Goal: Complete application form

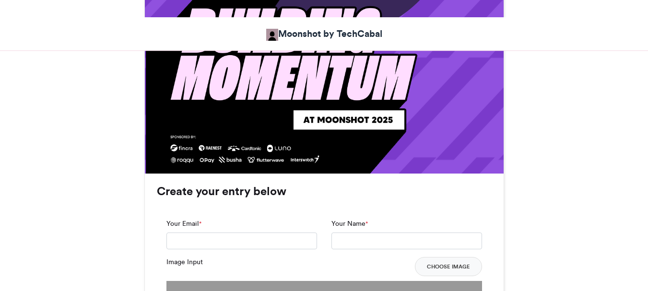
scroll to position [767, 0]
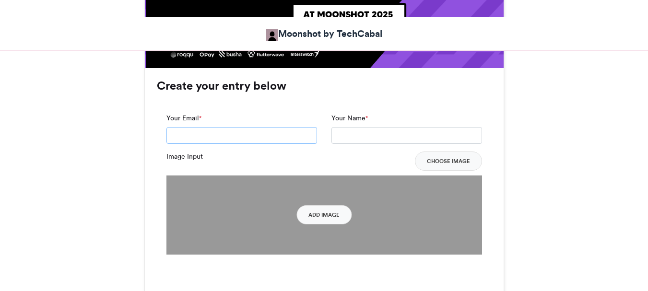
click at [232, 127] on input "Your Email *" at bounding box center [241, 135] width 151 height 17
type input "**********"
click at [359, 127] on input "Your Name *" at bounding box center [406, 135] width 151 height 17
type input "**********"
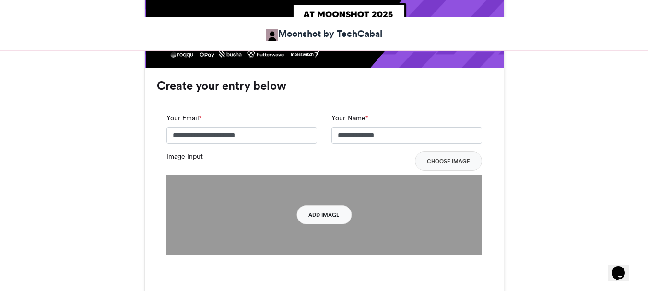
click at [323, 205] on button "Add Image" at bounding box center [323, 214] width 55 height 19
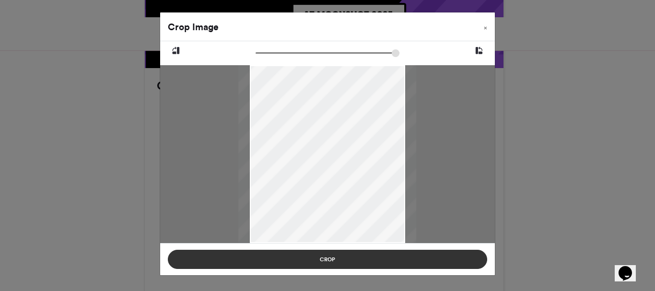
click at [352, 259] on button "Crop" at bounding box center [327, 259] width 319 height 19
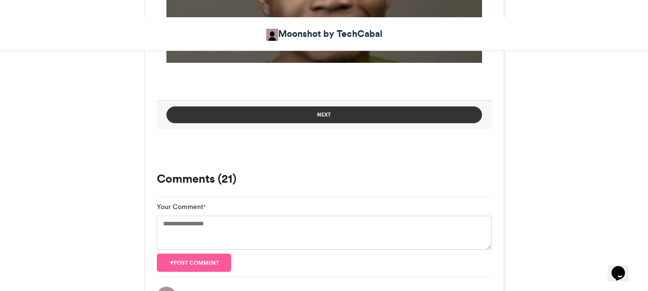
scroll to position [863, 0]
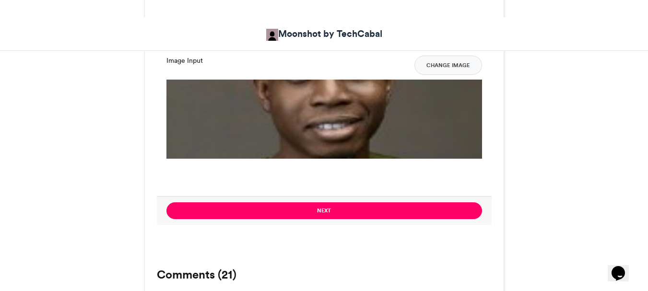
click at [323, 202] on button "Next" at bounding box center [324, 210] width 316 height 17
click at [323, 145] on div "**********" at bounding box center [324, 104] width 359 height 265
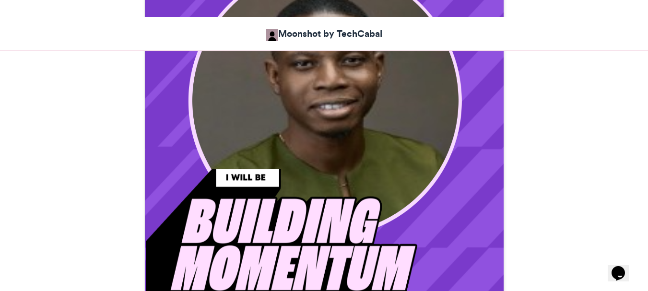
scroll to position [276, 0]
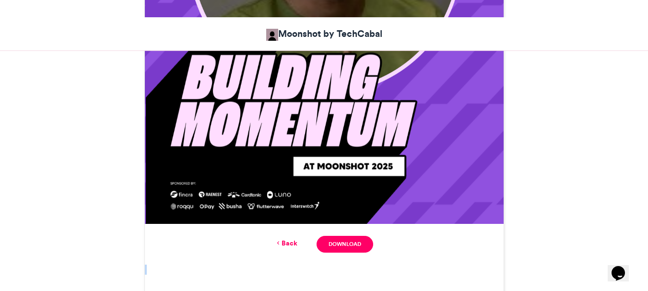
click at [285, 238] on link "Back" at bounding box center [286, 243] width 23 height 10
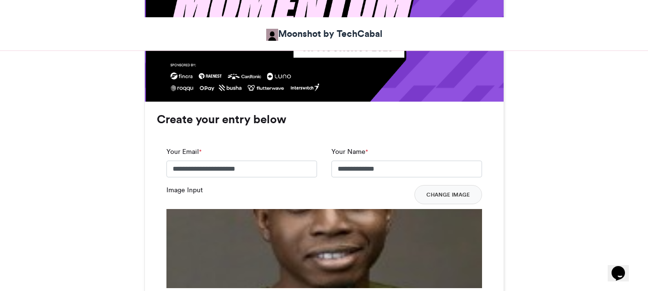
scroll to position [767, 0]
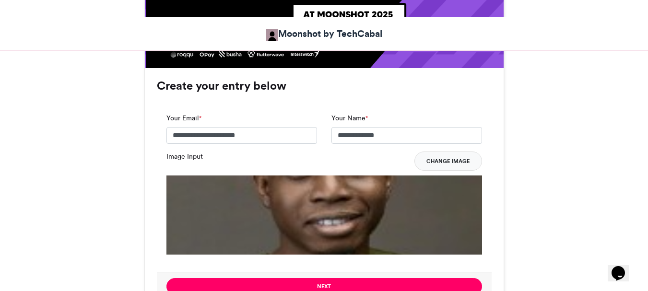
click at [442, 152] on button "Change Image" at bounding box center [448, 161] width 68 height 19
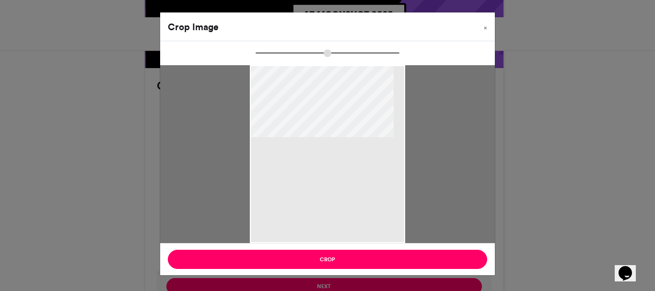
type input "******"
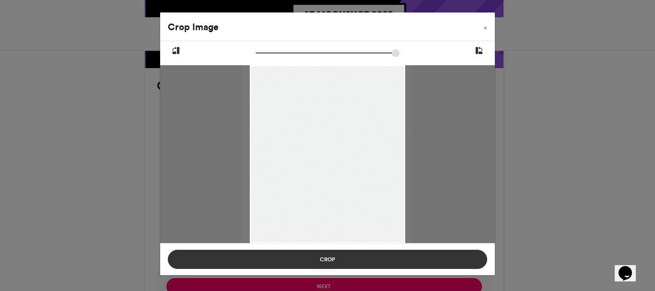
click at [353, 260] on button "Crop" at bounding box center [327, 259] width 319 height 19
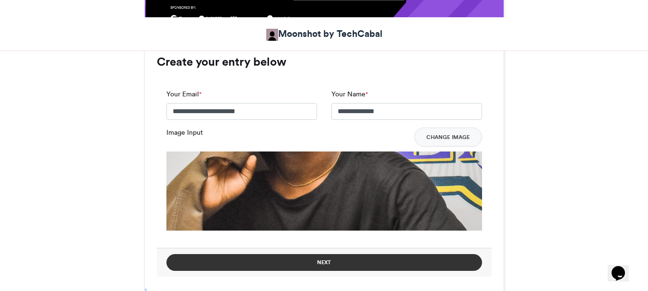
scroll to position [815, 0]
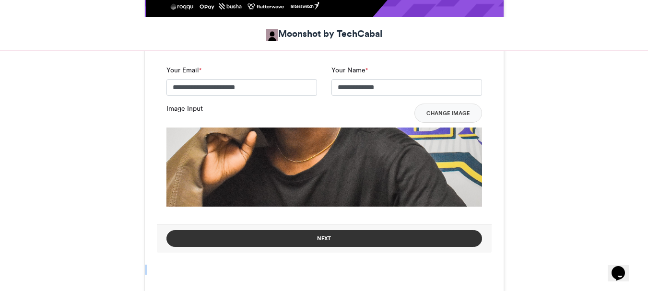
click at [352, 230] on button "Next" at bounding box center [324, 238] width 316 height 17
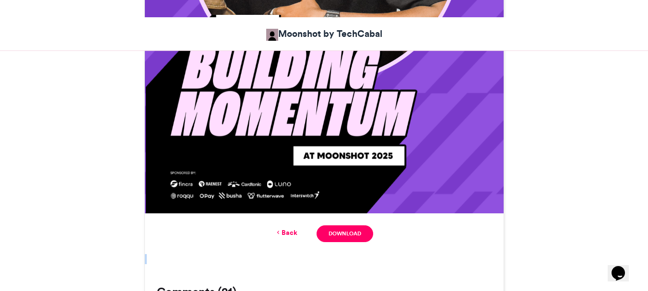
scroll to position [659, 0]
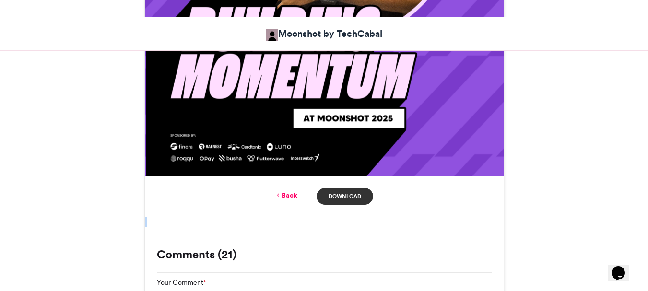
click at [357, 188] on link "Download" at bounding box center [344, 196] width 56 height 17
click at [287, 190] on link "Back" at bounding box center [286, 195] width 23 height 10
click at [0, 0] on button "Next" at bounding box center [0, 0] width 0 height 0
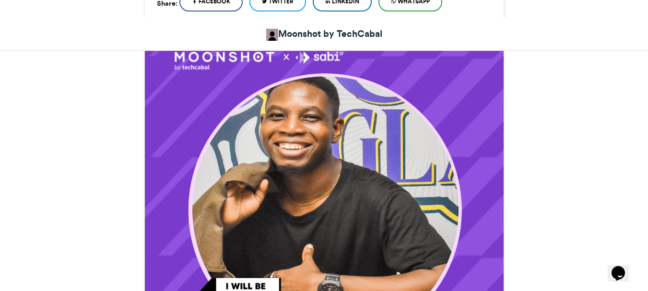
scroll to position [336, 0]
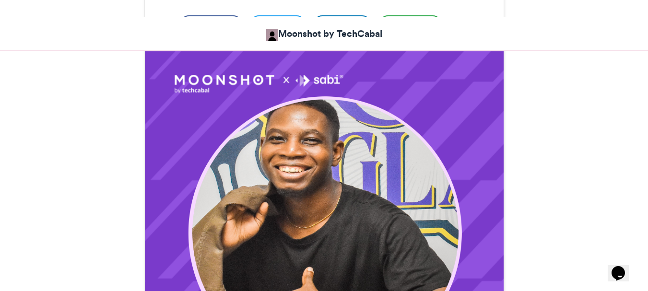
click at [352, 141] on img at bounding box center [324, 275] width 359 height 448
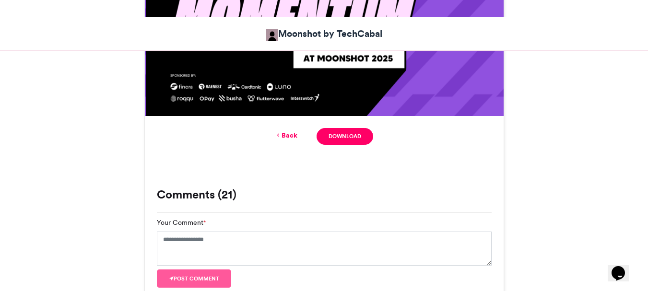
click at [295, 130] on link "Back" at bounding box center [286, 135] width 23 height 10
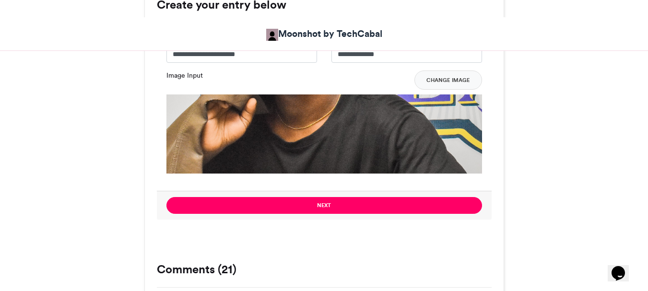
scroll to position [779, 0]
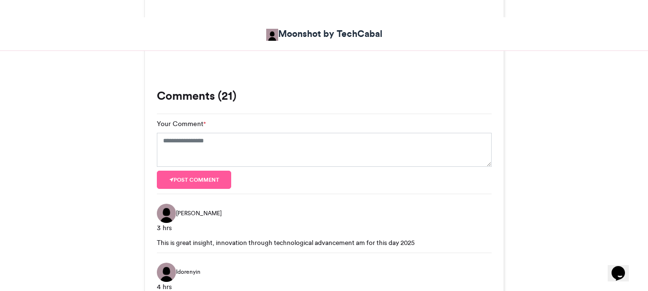
scroll to position [1259, 0]
